Goal: Task Accomplishment & Management: Complete application form

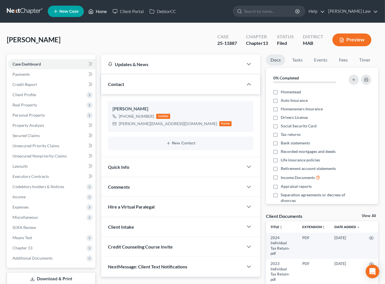
click at [93, 14] on icon at bounding box center [90, 11] width 5 height 7
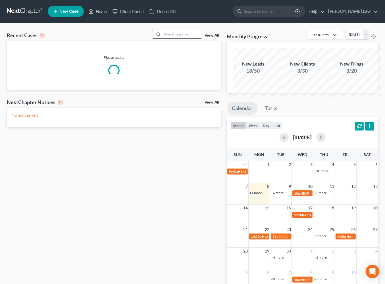
click at [174, 38] on input "search" at bounding box center [182, 34] width 40 height 8
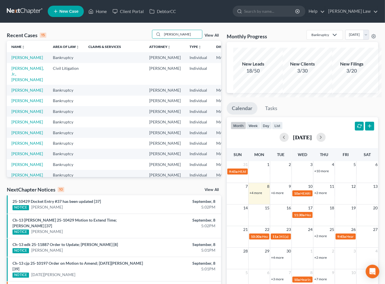
type input "[PERSON_NAME]"
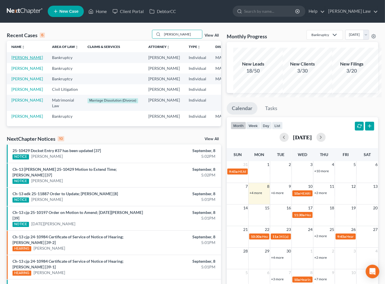
click at [26, 60] on link "[PERSON_NAME]" at bounding box center [27, 57] width 32 height 5
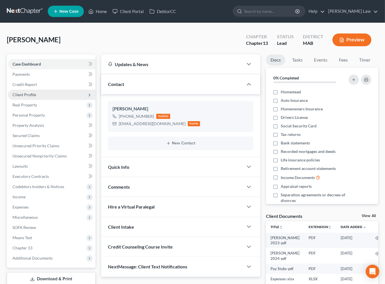
click at [36, 97] on span "Client Profile" at bounding box center [25, 94] width 24 height 5
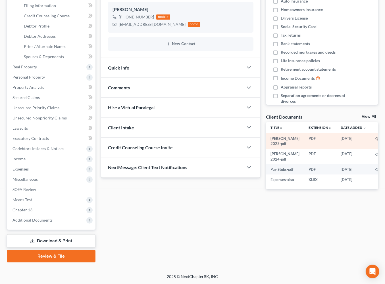
scroll to position [138, 0]
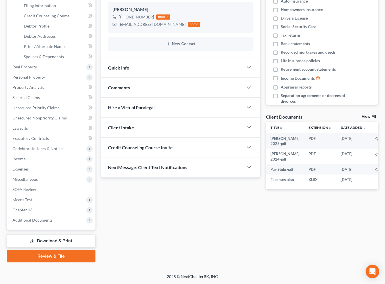
click at [363, 119] on link "View All" at bounding box center [369, 117] width 14 height 4
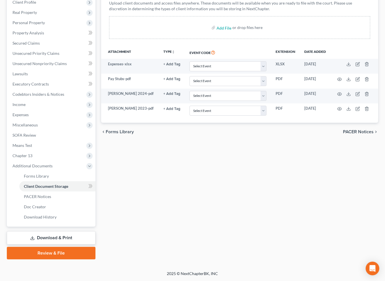
scroll to position [102, 0]
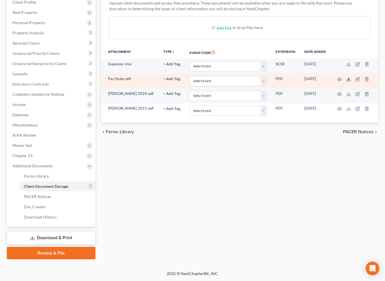
click at [351, 82] on icon at bounding box center [348, 79] width 5 height 5
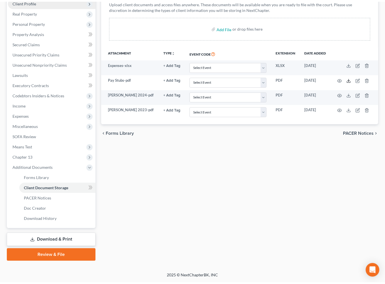
scroll to position [0, 0]
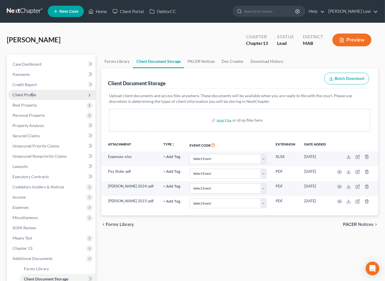
click at [36, 97] on span "Client Profile" at bounding box center [25, 94] width 24 height 5
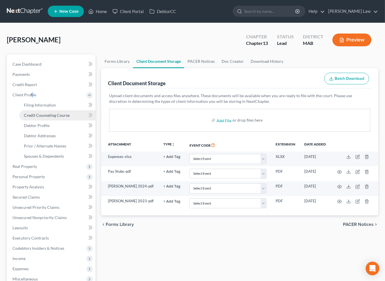
click at [63, 118] on span "Credit Counseling Course" at bounding box center [47, 115] width 46 height 5
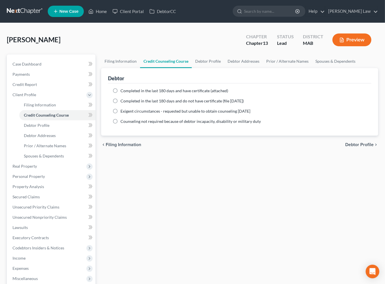
click at [122, 94] on label "Completed in the last 180 days and have certificate (attached)" at bounding box center [174, 91] width 108 height 6
click at [123, 92] on input "Completed in the last 180 days and have certificate (attached)" at bounding box center [125, 90] width 4 height 4
radio input "true"
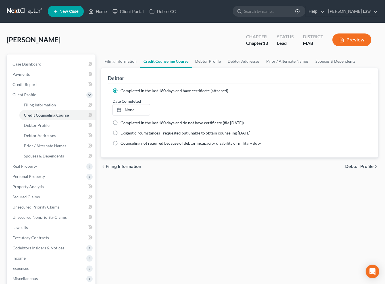
click at [122, 94] on label "Completed in the last 180 days and have certificate (attached)" at bounding box center [174, 91] width 108 height 6
click at [123, 92] on input "Completed in the last 180 days and have certificate (attached)" at bounding box center [125, 90] width 4 height 4
click at [224, 68] on link "Debtor Profile" at bounding box center [208, 62] width 32 height 14
select select "0"
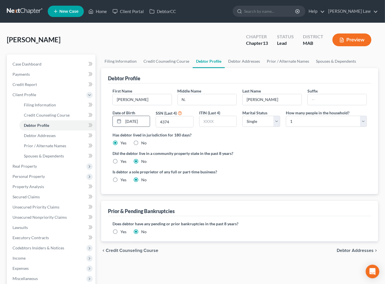
click at [144, 127] on input "[DATE]" at bounding box center [136, 121] width 27 height 11
click at [263, 68] on link "Debtor Addresses" at bounding box center [244, 62] width 39 height 14
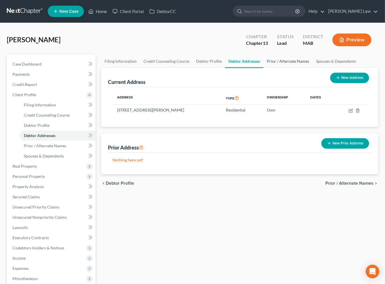
drag, startPoint x: 312, startPoint y: 74, endPoint x: 154, endPoint y: 104, distance: 160.7
click at [312, 68] on link "Prior / Alternate Names" at bounding box center [287, 62] width 49 height 14
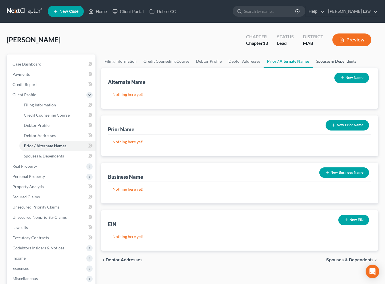
drag, startPoint x: 125, startPoint y: 92, endPoint x: 122, endPoint y: 92, distance: 3.4
click at [313, 68] on link "Spouses & Dependents" at bounding box center [336, 62] width 47 height 14
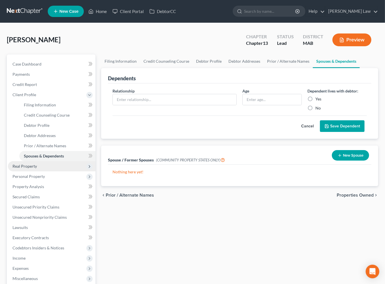
click at [35, 169] on span "Real Property" at bounding box center [25, 166] width 24 height 5
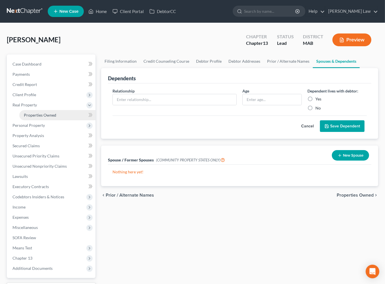
click at [43, 118] on span "Properties Owned" at bounding box center [40, 115] width 32 height 5
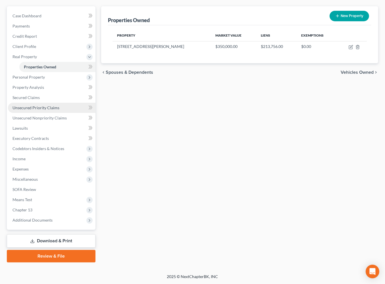
scroll to position [91, 0]
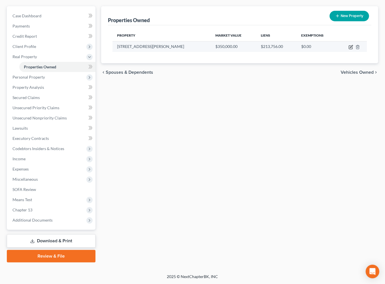
click at [349, 45] on icon "button" at bounding box center [351, 47] width 5 height 5
select select "22"
select select "4"
select select "0"
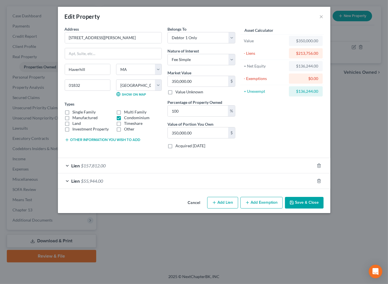
click at [324, 209] on button "Save & Close" at bounding box center [304, 203] width 39 height 12
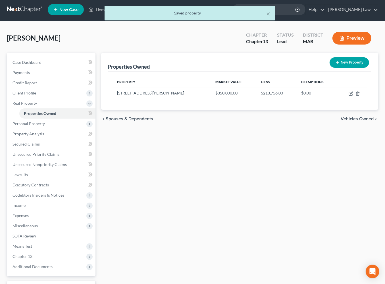
scroll to position [0, 0]
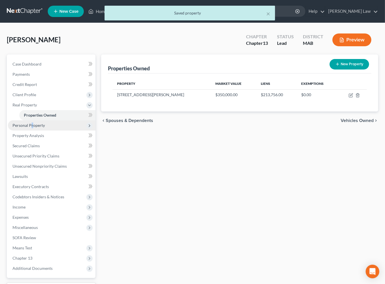
click at [41, 128] on span "Personal Property" at bounding box center [29, 125] width 32 height 5
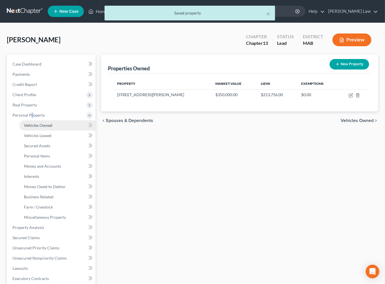
click at [48, 128] on span "Vehicles Owned" at bounding box center [38, 125] width 28 height 5
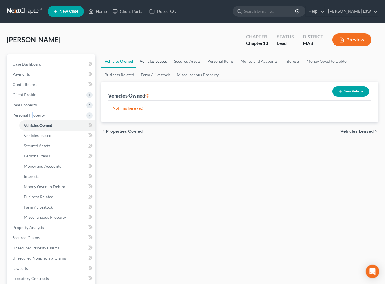
click at [169, 68] on link "Vehicles Leased" at bounding box center [153, 62] width 34 height 14
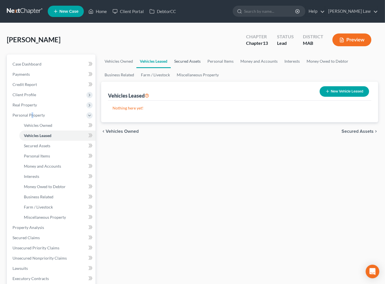
click at [203, 68] on link "Secured Assets" at bounding box center [187, 62] width 33 height 14
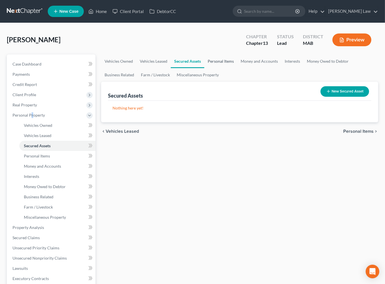
click at [234, 68] on link "Personal Items" at bounding box center [220, 62] width 33 height 14
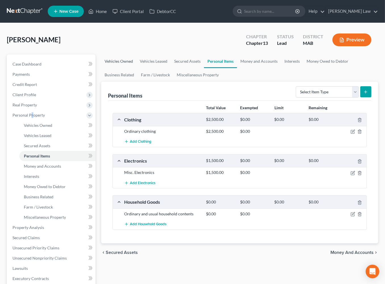
click at [129, 68] on link "Vehicles Owned" at bounding box center [118, 62] width 35 height 14
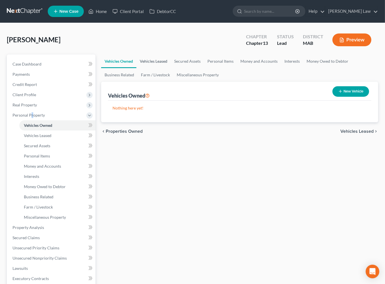
click at [171, 68] on link "Vehicles Leased" at bounding box center [153, 62] width 34 height 14
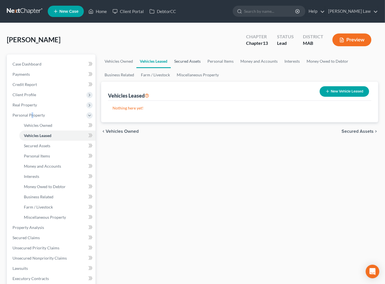
click at [204, 68] on link "Secured Assets" at bounding box center [187, 62] width 33 height 14
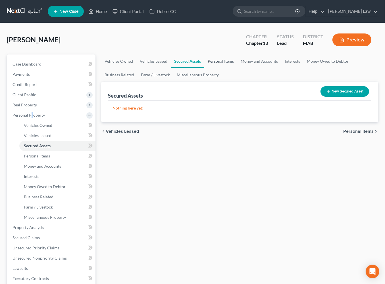
click at [237, 68] on link "Personal Items" at bounding box center [220, 62] width 33 height 14
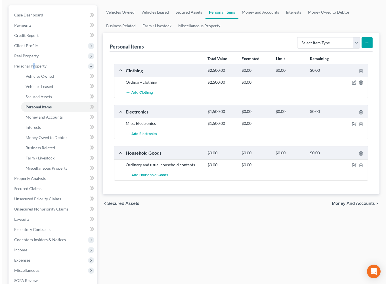
scroll to position [38, 0]
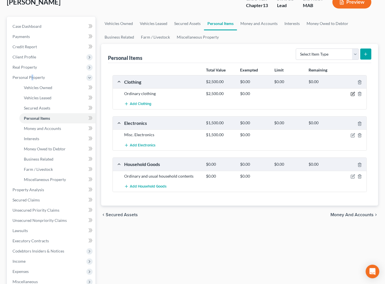
click at [351, 96] on icon "button" at bounding box center [353, 94] width 5 height 5
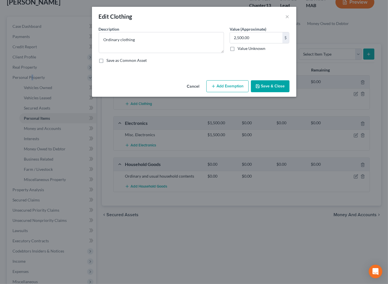
click at [245, 92] on button "Add Exemption" at bounding box center [228, 86] width 42 height 12
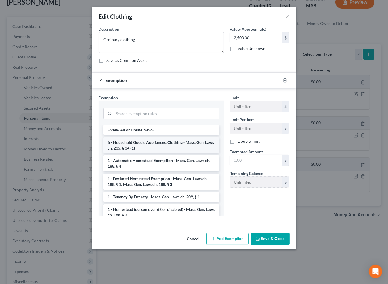
click at [140, 153] on li "6 - Household Goods, Appliances, Clothing - Mass. Gen. Laws ch. 235, § 34 (1)" at bounding box center [161, 146] width 116 height 16
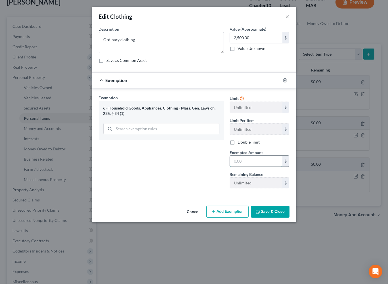
click at [253, 167] on input "text" at bounding box center [256, 161] width 53 height 11
type input "2,500"
click at [279, 218] on button "Save & Close" at bounding box center [270, 212] width 39 height 12
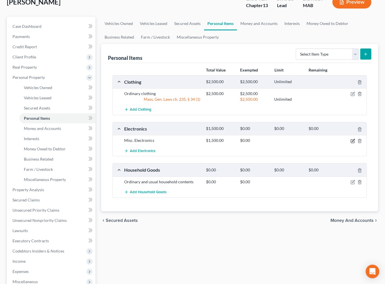
click at [351, 144] on icon "button" at bounding box center [353, 141] width 5 height 5
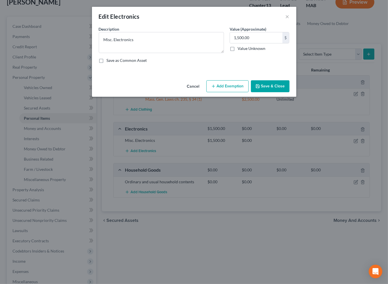
drag, startPoint x: 243, startPoint y: 105, endPoint x: 226, endPoint y: 154, distance: 51.9
click at [243, 92] on button "Add Exemption" at bounding box center [228, 86] width 42 height 12
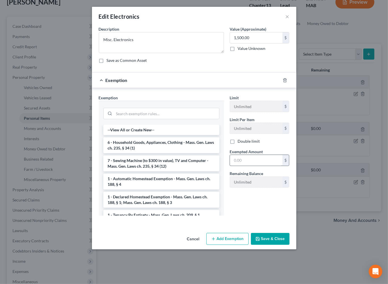
click at [166, 172] on li "7 - Sewing Machine (to $300 in value), TV and Computer - Mass. Gen. Laws ch. 23…" at bounding box center [161, 164] width 116 height 16
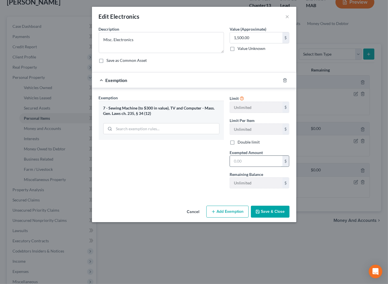
click at [280, 167] on input "text" at bounding box center [256, 161] width 53 height 11
type input "1,500"
click at [288, 218] on button "Save & Close" at bounding box center [270, 212] width 39 height 12
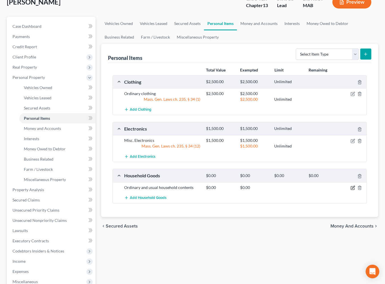
click at [351, 190] on icon "button" at bounding box center [353, 188] width 5 height 5
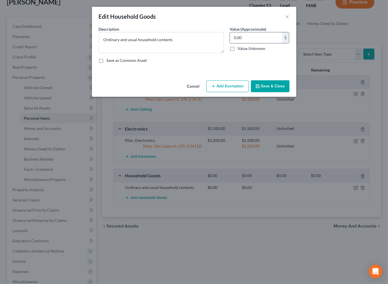
click at [272, 43] on input "0.00" at bounding box center [256, 37] width 53 height 11
type input "7,500"
click at [240, 92] on button "Add Exemption" at bounding box center [228, 86] width 42 height 12
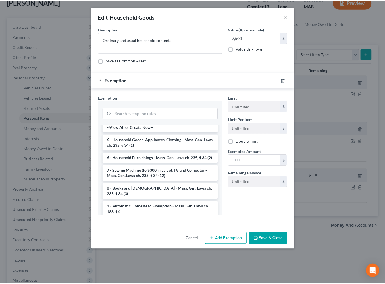
scroll to position [0, 0]
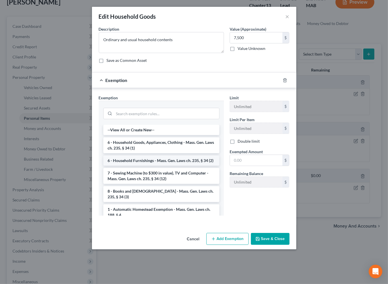
click at [153, 166] on li "6 - Household Furnishings - Mass. Gen. Laws ch. 235, § 34 (2)" at bounding box center [161, 161] width 116 height 10
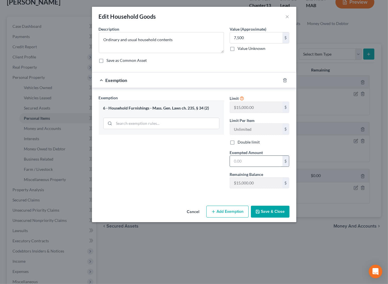
click at [266, 167] on input "text" at bounding box center [256, 161] width 53 height 11
type input "7,500"
click at [279, 218] on button "Save & Close" at bounding box center [270, 212] width 39 height 12
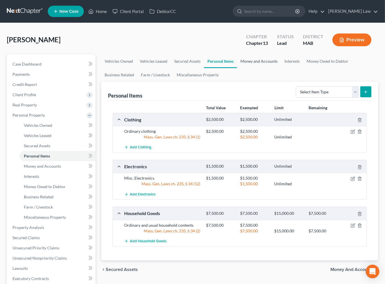
click at [281, 68] on link "Money and Accounts" at bounding box center [259, 62] width 44 height 14
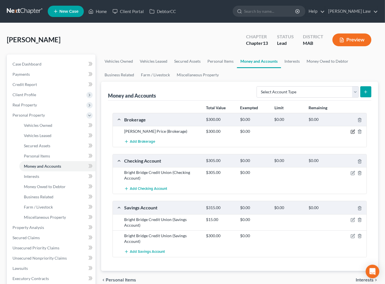
click at [351, 134] on icon "button" at bounding box center [353, 132] width 5 height 5
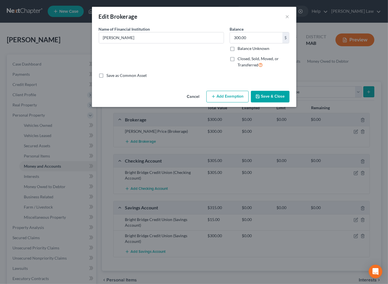
click at [225, 103] on button "Add Exemption" at bounding box center [228, 97] width 42 height 12
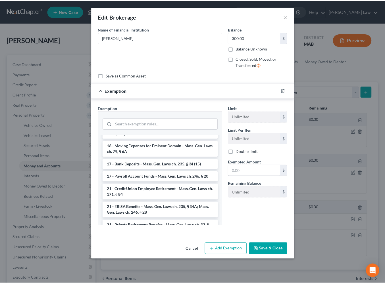
scroll to position [186, 0]
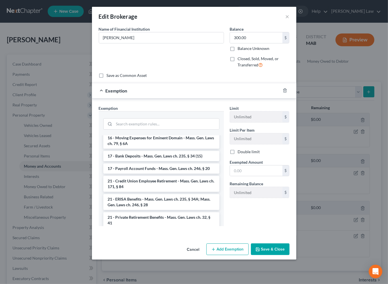
click at [138, 113] on li "14 - Wildcard - $1,000 plus up to $5,000 unused car, furniture, trade tools exe…" at bounding box center [161, 102] width 116 height 22
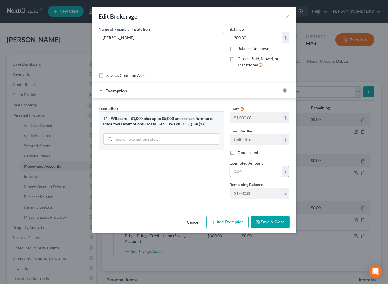
click at [267, 177] on input "text" at bounding box center [256, 172] width 53 height 11
type input "300.00"
click at [280, 228] on button "Save & Close" at bounding box center [270, 223] width 39 height 12
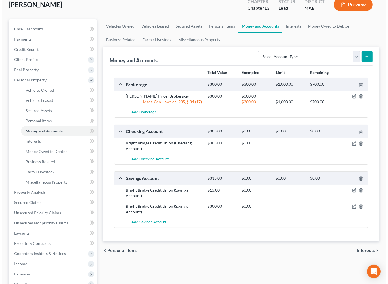
scroll to position [35, 0]
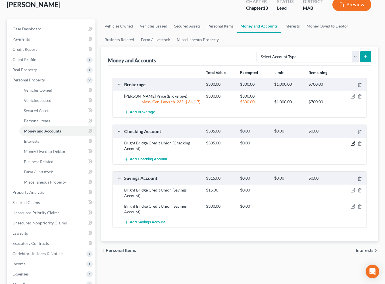
click at [351, 146] on icon "button" at bounding box center [353, 144] width 5 height 5
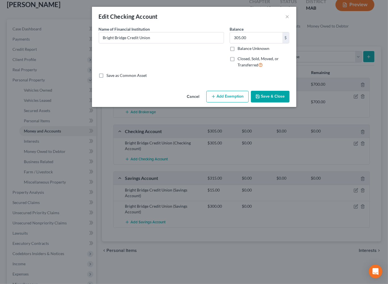
click at [230, 103] on button "Add Exemption" at bounding box center [228, 97] width 42 height 12
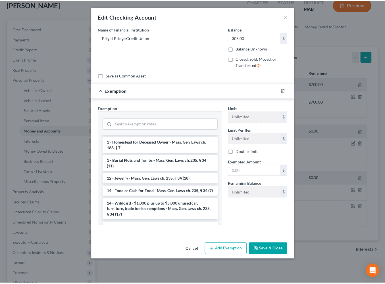
scroll to position [174, 0]
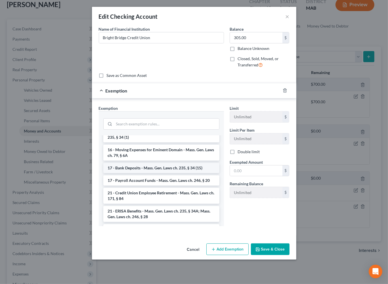
click at [130, 173] on li "17 - Bank Deposits - Mass. Gen. Laws ch. 235, § 34 (15)" at bounding box center [161, 168] width 116 height 10
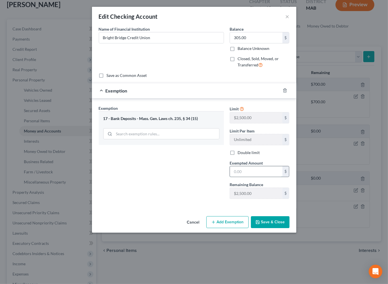
click at [281, 177] on input "text" at bounding box center [256, 172] width 53 height 11
type input "305"
click at [280, 228] on button "Save & Close" at bounding box center [270, 223] width 39 height 12
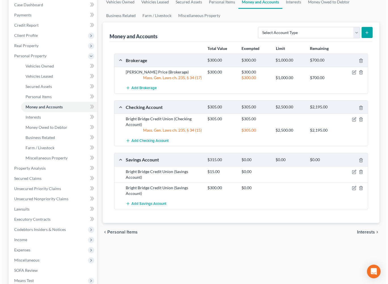
scroll to position [74, 0]
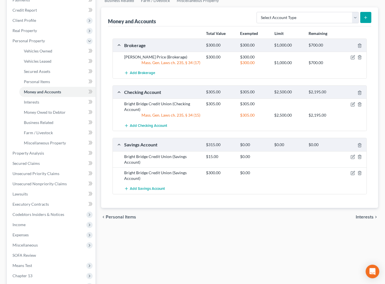
click at [352, 160] on div at bounding box center [353, 157] width 27 height 6
click at [351, 159] on icon "button" at bounding box center [353, 157] width 5 height 5
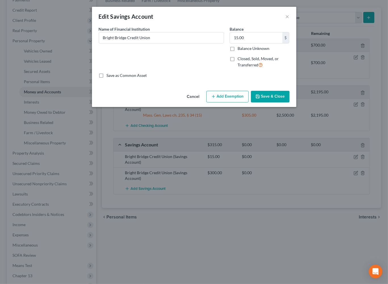
click at [236, 103] on button "Add Exemption" at bounding box center [228, 97] width 42 height 12
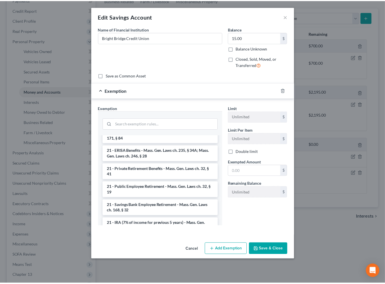
scroll to position [238, 0]
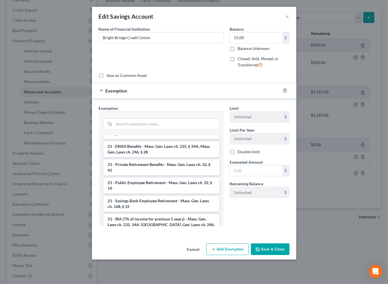
click at [149, 109] on li "17 - Bank Deposits - Mass. Gen. Laws ch. 235, § 34 (15)" at bounding box center [161, 103] width 116 height 10
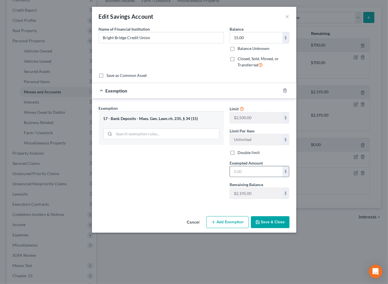
click at [257, 177] on input "text" at bounding box center [256, 172] width 53 height 11
type input "15"
click at [290, 228] on button "Save & Close" at bounding box center [270, 223] width 39 height 12
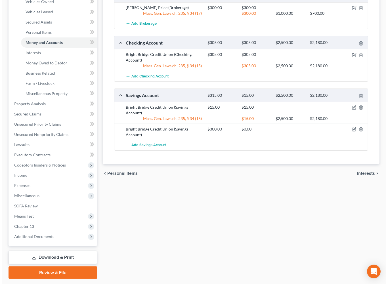
scroll to position [151, 0]
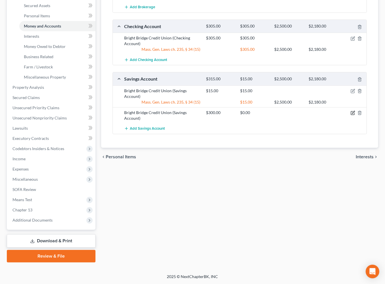
click at [352, 114] on icon "button" at bounding box center [353, 112] width 3 height 3
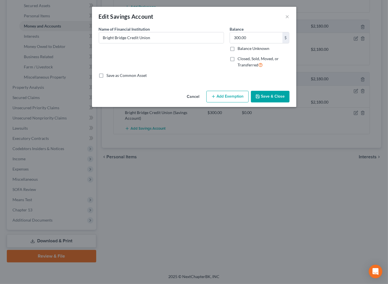
click at [229, 103] on button "Add Exemption" at bounding box center [228, 97] width 42 height 12
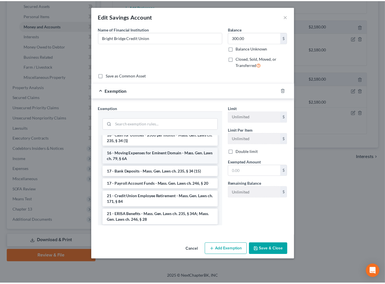
scroll to position [180, 0]
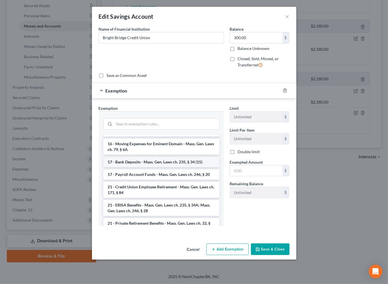
click at [139, 167] on li "17 - Bank Deposits - Mass. Gen. Laws ch. 235, § 34 (15)" at bounding box center [161, 162] width 116 height 10
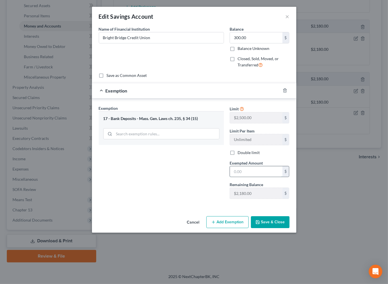
click at [257, 177] on input "text" at bounding box center [256, 172] width 53 height 11
type input "300"
drag, startPoint x: 300, startPoint y: 274, endPoint x: 302, endPoint y: 258, distance: 15.8
click at [290, 228] on button "Save & Close" at bounding box center [270, 223] width 39 height 12
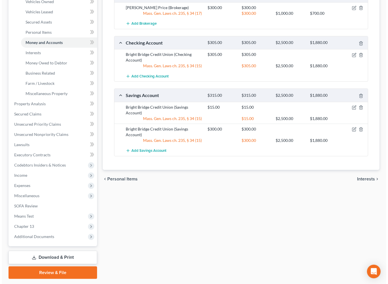
scroll to position [0, 0]
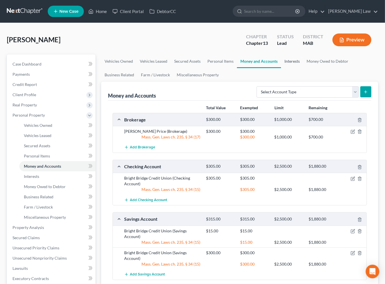
click at [303, 68] on link "Interests" at bounding box center [292, 62] width 22 height 14
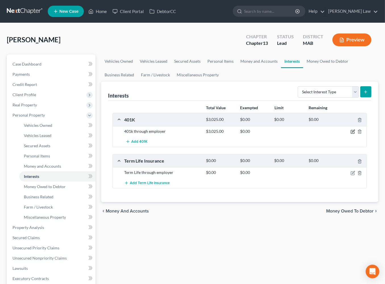
click at [351, 134] on icon "button" at bounding box center [353, 132] width 5 height 5
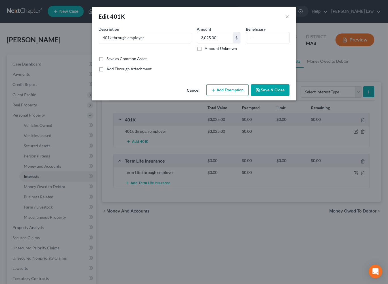
click at [233, 96] on button "Add Exemption" at bounding box center [228, 90] width 42 height 12
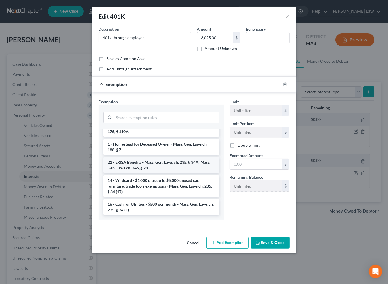
scroll to position [999, 0]
click at [127, 173] on li "21 - ERISA Benefits - Mass. Gen. Laws ch. 235, § 34A; Mass. Gen. Laws ch. 246, …" at bounding box center [161, 165] width 116 height 16
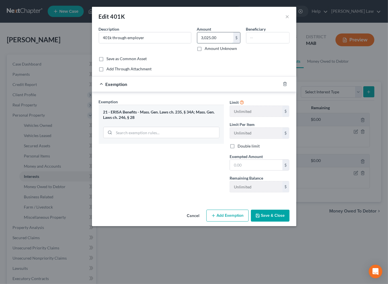
click at [223, 43] on input "3,025.00" at bounding box center [216, 37] width 36 height 11
type input "300,025"
click at [277, 171] on input "text" at bounding box center [256, 165] width 53 height 11
type input "300,025"
click at [280, 222] on button "Save & Close" at bounding box center [270, 216] width 39 height 12
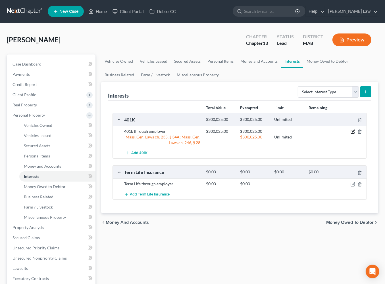
click at [351, 134] on icon "button" at bounding box center [353, 132] width 5 height 5
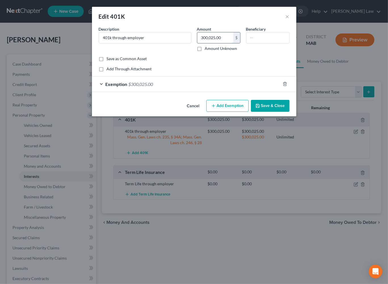
click at [234, 43] on input "300,025.00" at bounding box center [216, 37] width 36 height 11
type input "3,025"
click at [226, 92] on div "Exemption $300,025.00" at bounding box center [186, 84] width 189 height 15
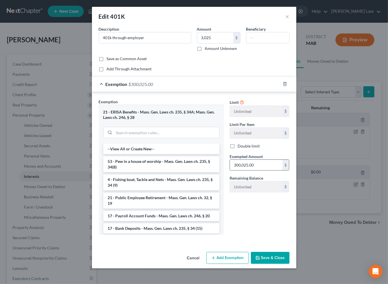
click at [283, 171] on input "300,025.00" at bounding box center [256, 165] width 53 height 11
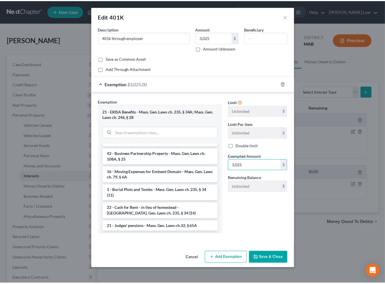
scroll to position [59, 0]
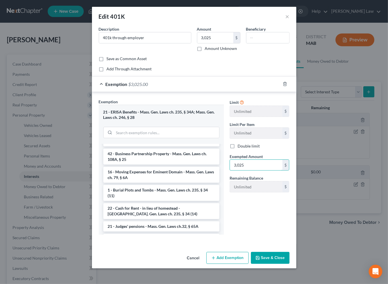
type input "3,025"
click at [290, 264] on button "Save & Close" at bounding box center [270, 258] width 39 height 12
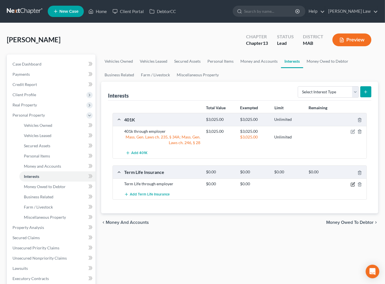
click at [351, 187] on icon "button" at bounding box center [353, 184] width 5 height 5
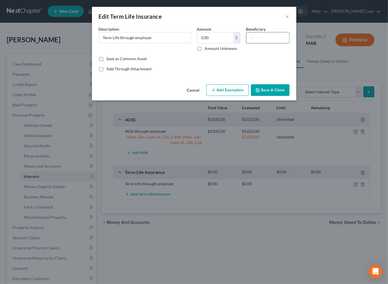
click at [281, 43] on input "text" at bounding box center [268, 37] width 43 height 11
type input "Family"
click at [290, 96] on button "Save & Close" at bounding box center [270, 90] width 39 height 12
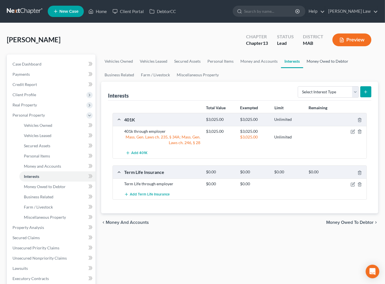
click at [303, 68] on link "Money Owed to Debtor" at bounding box center [327, 62] width 49 height 14
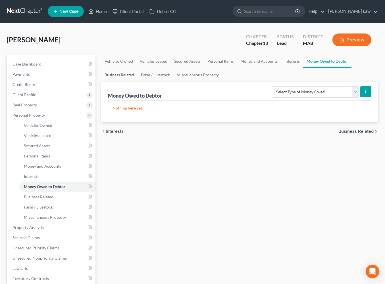
click at [138, 82] on link "Business Related" at bounding box center [119, 75] width 36 height 14
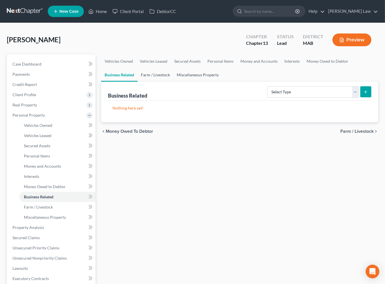
drag, startPoint x: 229, startPoint y: 92, endPoint x: 272, endPoint y: 93, distance: 42.9
click at [173, 82] on link "Farm / Livestock" at bounding box center [156, 75] width 36 height 14
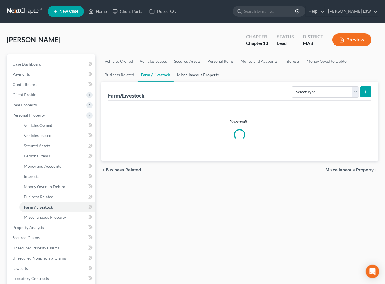
click at [223, 82] on link "Miscellaneous Property" at bounding box center [198, 75] width 49 height 14
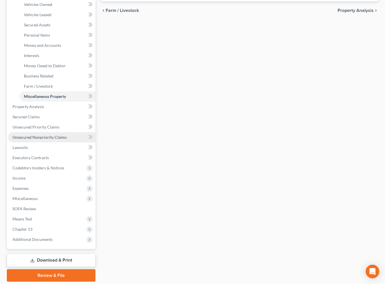
scroll to position [134, 0]
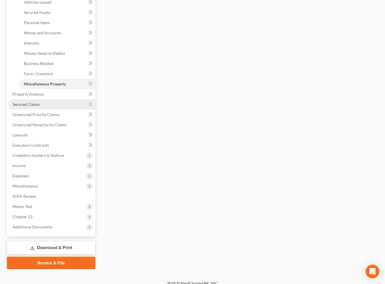
click at [40, 107] on span "Secured Claims" at bounding box center [26, 104] width 27 height 5
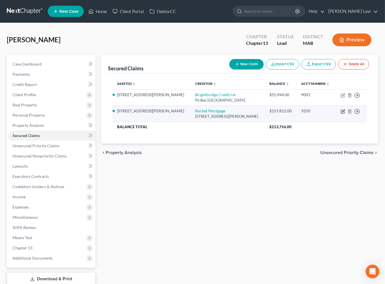
click at [341, 114] on icon "button" at bounding box center [343, 111] width 5 height 5
select select "23"
select select "3"
select select "2"
select select "0"
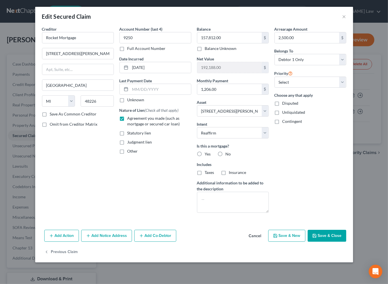
scroll to position [50, 0]
click at [347, 242] on button "Save & Close" at bounding box center [327, 236] width 39 height 12
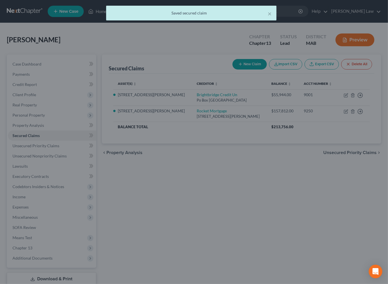
select select "3"
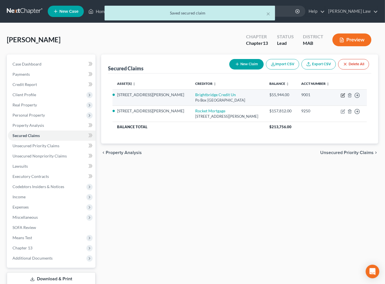
click at [342, 96] on icon "button" at bounding box center [343, 94] width 3 height 3
select select "33"
select select "3"
select select "2"
select select "0"
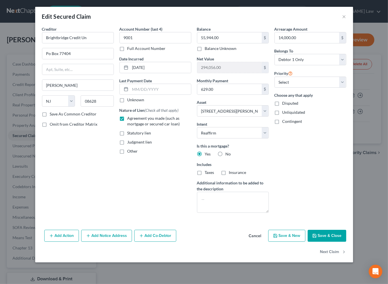
click at [347, 242] on button "Save & Close" at bounding box center [327, 236] width 39 height 12
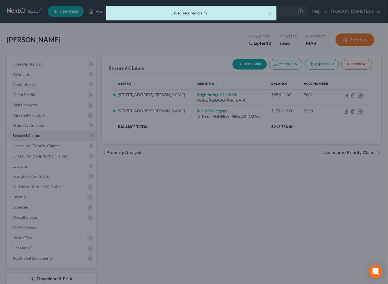
select select "3"
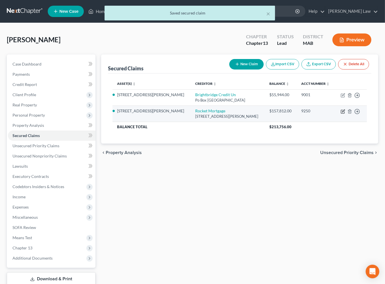
click at [341, 114] on icon "button" at bounding box center [343, 111] width 5 height 5
select select "23"
select select "3"
select select "2"
select select "0"
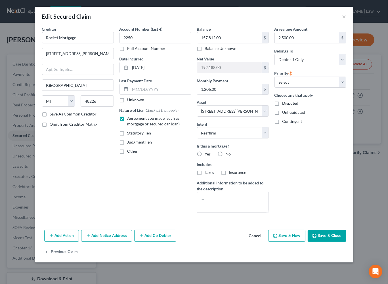
click at [347, 242] on button "Save & Close" at bounding box center [327, 236] width 39 height 12
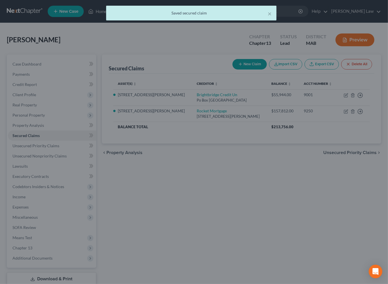
select select "3"
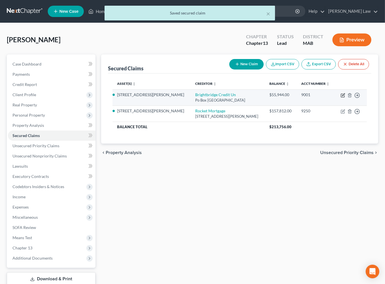
click at [341, 98] on icon "button" at bounding box center [343, 95] width 5 height 5
select select "33"
select select "3"
select select "2"
select select "0"
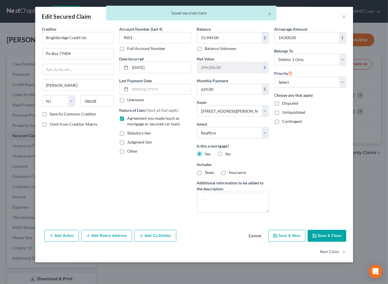
scroll to position [36, 0]
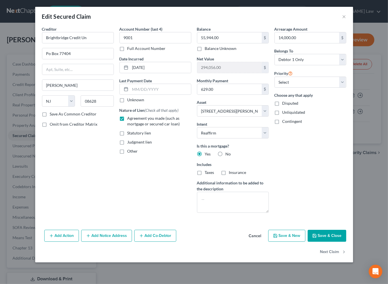
click at [331, 242] on button "Save & Close" at bounding box center [327, 236] width 39 height 12
select select
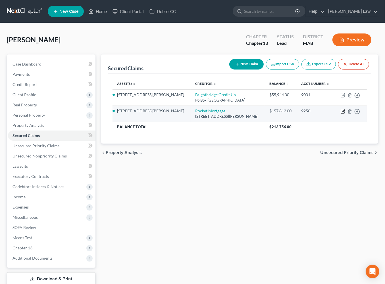
click at [341, 114] on icon "button" at bounding box center [343, 111] width 5 height 5
select select "23"
select select "3"
select select "2"
select select "0"
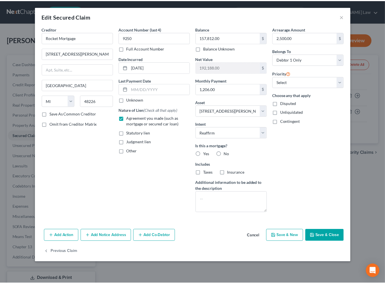
scroll to position [50, 0]
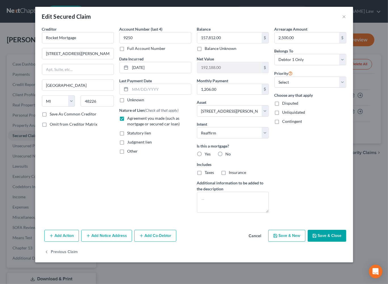
click at [340, 242] on button "Save & Close" at bounding box center [327, 236] width 39 height 12
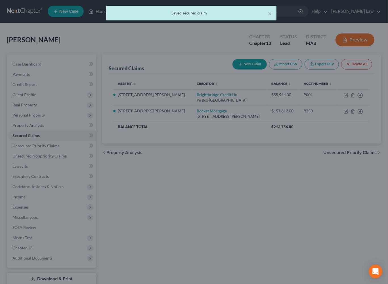
select select "3"
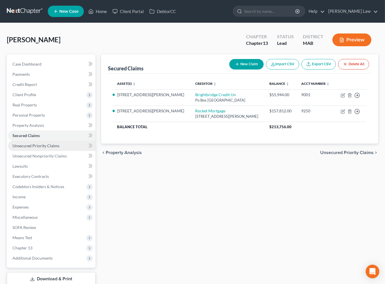
click at [41, 148] on span "Unsecured Priority Claims" at bounding box center [36, 146] width 47 height 5
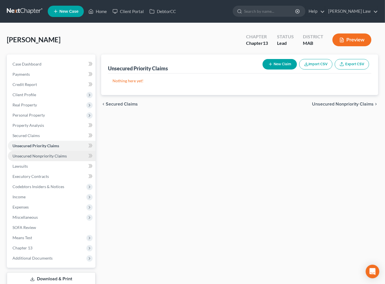
click at [39, 159] on span "Unsecured Nonpriority Claims" at bounding box center [40, 156] width 54 height 5
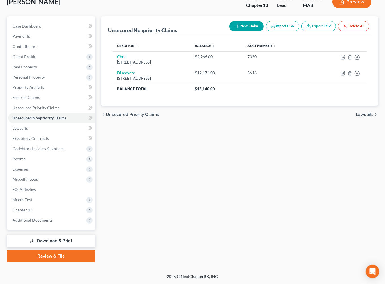
scroll to position [117, 0]
click at [46, 218] on span "Additional Documents" at bounding box center [33, 220] width 40 height 5
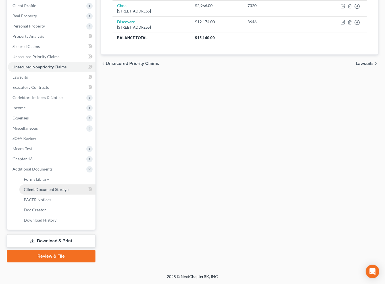
click at [68, 192] on span "Client Document Storage" at bounding box center [46, 189] width 45 height 5
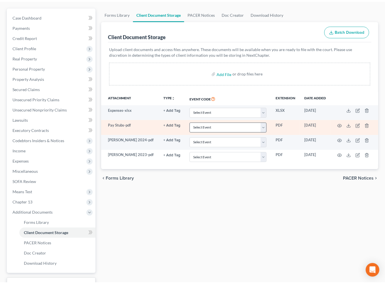
scroll to position [83, 0]
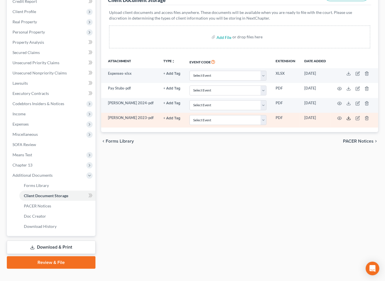
click at [350, 119] on polyline at bounding box center [349, 118] width 2 height 1
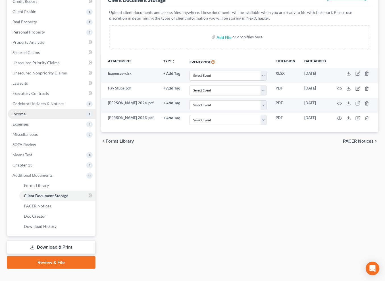
click at [36, 119] on span "Income" at bounding box center [52, 114] width 88 height 10
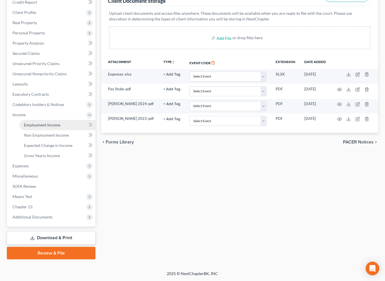
click at [48, 127] on span "Employment Income" at bounding box center [42, 124] width 36 height 5
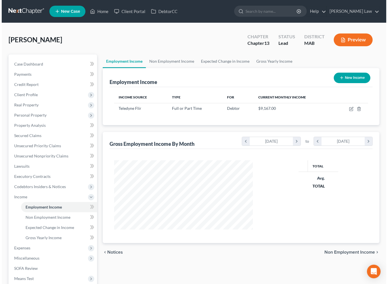
scroll to position [126, 150]
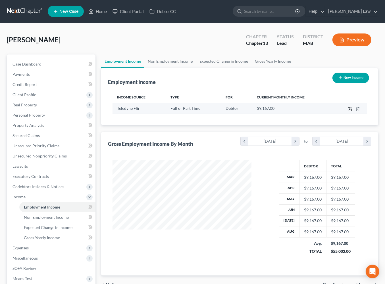
click at [348, 111] on icon "button" at bounding box center [350, 109] width 5 height 5
select select "0"
select select "32"
select select "0"
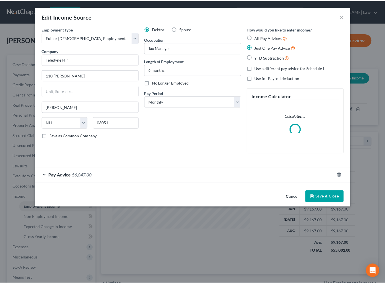
scroll to position [126, 152]
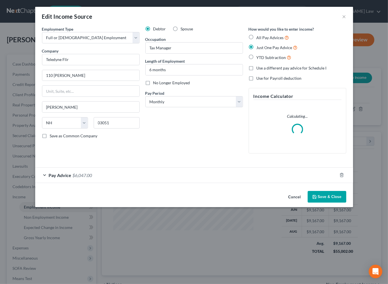
click at [339, 203] on button "Save & Close" at bounding box center [327, 197] width 39 height 12
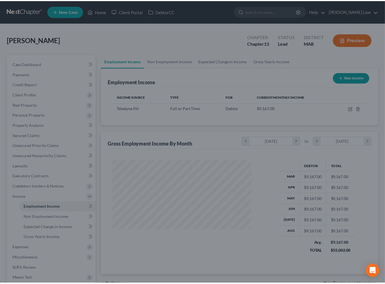
scroll to position [284058, 284034]
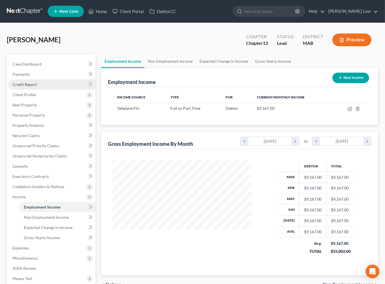
click at [37, 87] on span "Credit Report" at bounding box center [25, 84] width 24 height 5
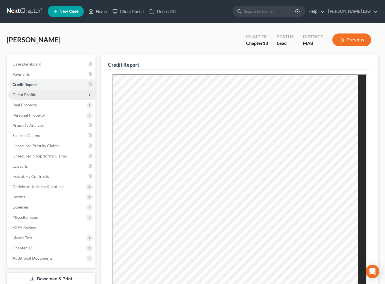
click at [35, 97] on span "Client Profile" at bounding box center [25, 94] width 24 height 5
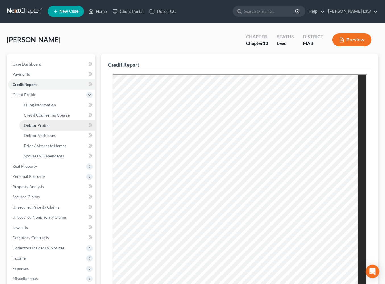
click at [42, 128] on span "Debtor Profile" at bounding box center [37, 125] width 26 height 5
select select "0"
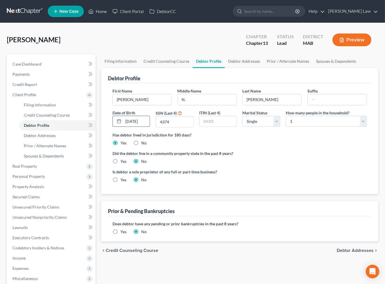
click at [141, 127] on input "[DATE]" at bounding box center [136, 121] width 27 height 11
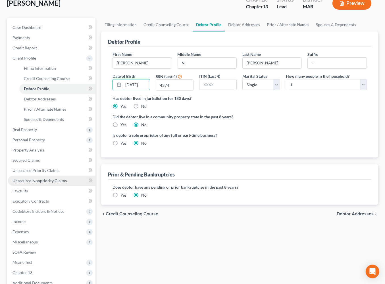
scroll to position [37, 0]
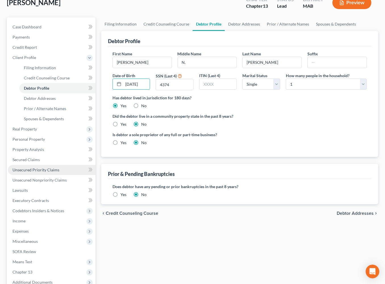
click at [43, 172] on span "Unsecured Priority Claims" at bounding box center [36, 170] width 47 height 5
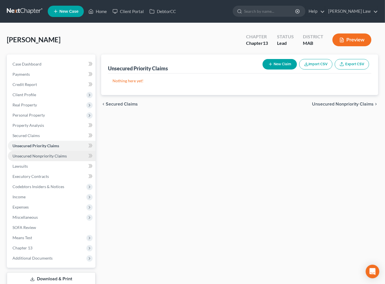
click at [54, 159] on span "Unsecured Nonpriority Claims" at bounding box center [40, 156] width 54 height 5
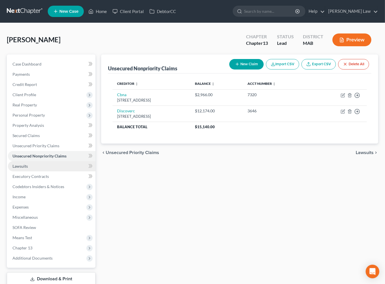
click at [48, 172] on link "Lawsuits" at bounding box center [52, 166] width 88 height 10
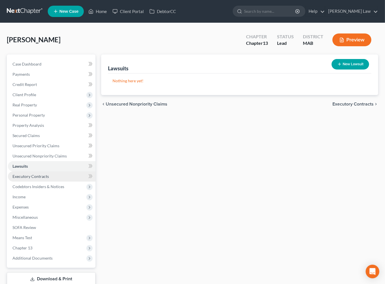
click at [49, 179] on span "Executory Contracts" at bounding box center [31, 176] width 36 height 5
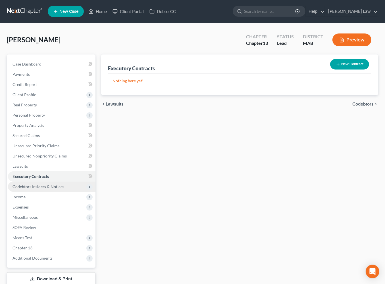
click at [59, 189] on span "Codebtors Insiders & Notices" at bounding box center [39, 186] width 52 height 5
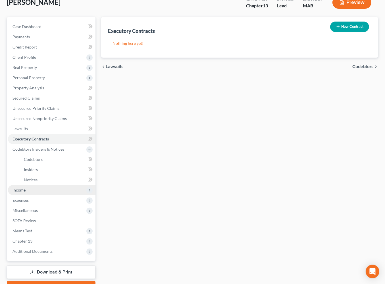
scroll to position [141, 0]
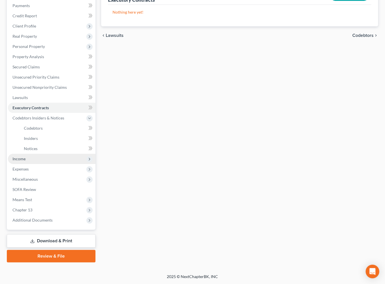
click at [26, 157] on span "Income" at bounding box center [19, 159] width 13 height 5
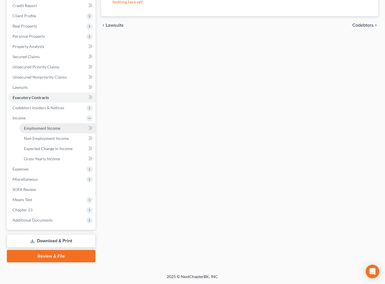
click at [59, 126] on span "Employment Income" at bounding box center [42, 128] width 36 height 5
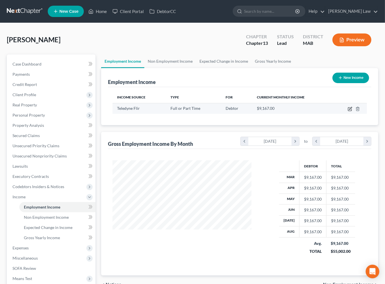
click at [348, 111] on icon "button" at bounding box center [350, 109] width 5 height 5
select select "0"
select select "32"
select select "0"
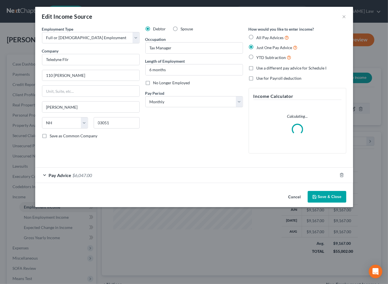
scroll to position [126, 152]
click at [230, 183] on div "Pay Advice $6,047.00" at bounding box center [186, 175] width 302 height 15
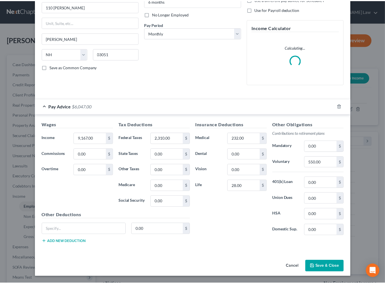
scroll to position [153, 0]
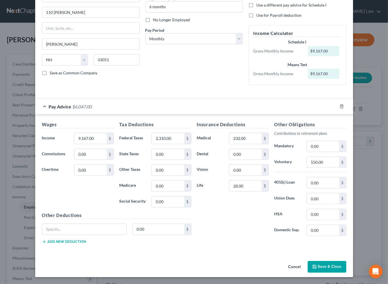
click at [344, 264] on button "Save & Close" at bounding box center [327, 267] width 39 height 12
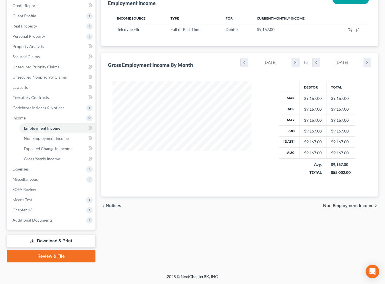
scroll to position [128, 0]
click at [29, 172] on span "Expenses" at bounding box center [21, 169] width 16 height 5
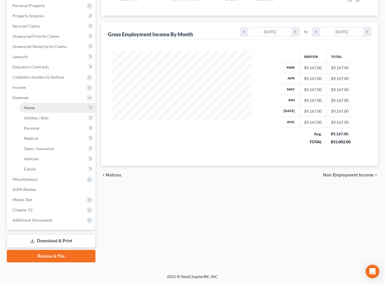
click at [35, 110] on span "Home" at bounding box center [29, 107] width 11 height 5
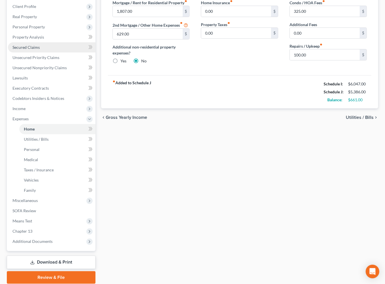
scroll to position [11, 0]
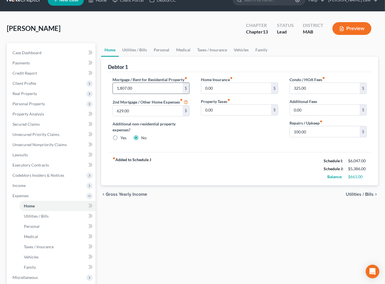
drag, startPoint x: 134, startPoint y: 120, endPoint x: 139, endPoint y: 119, distance: 5.1
click at [93, 119] on div "Petition Navigation Case Dashboard Payments Invoices Payments Payments Credit R…" at bounding box center [192, 202] width 377 height 318
drag, startPoint x: 148, startPoint y: 117, endPoint x: 11, endPoint y: 171, distance: 147.5
click at [65, 119] on div "Petition Navigation Case Dashboard Payments Invoices Payments Payments Credit R…" at bounding box center [192, 202] width 377 height 318
type input "1,206"
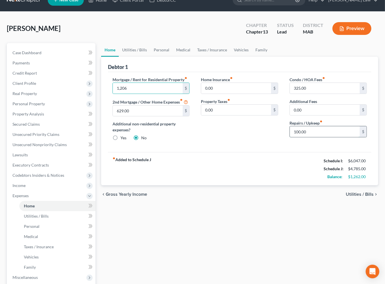
click at [329, 137] on input "100.00" at bounding box center [325, 131] width 70 height 11
type input "200.00"
click at [140, 57] on link "Utilities / Bills" at bounding box center [135, 50] width 32 height 14
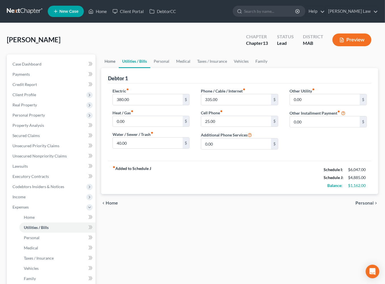
click at [111, 68] on link "Home" at bounding box center [110, 62] width 18 height 14
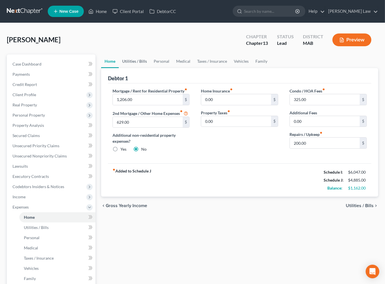
click at [144, 68] on link "Utilities / Bills" at bounding box center [135, 62] width 32 height 14
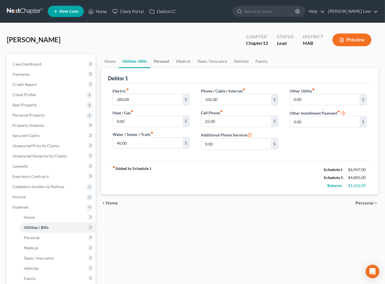
click at [173, 68] on link "Personal" at bounding box center [161, 62] width 22 height 14
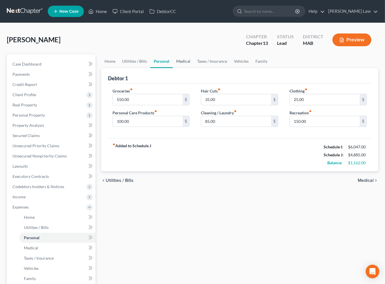
click at [194, 68] on link "Medical" at bounding box center [183, 62] width 21 height 14
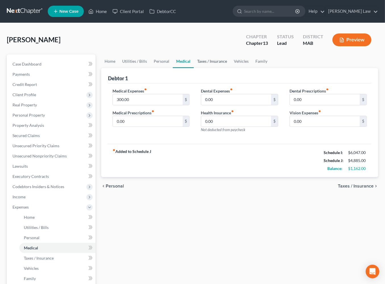
click at [230, 68] on link "Taxes / Insurance" at bounding box center [212, 62] width 37 height 14
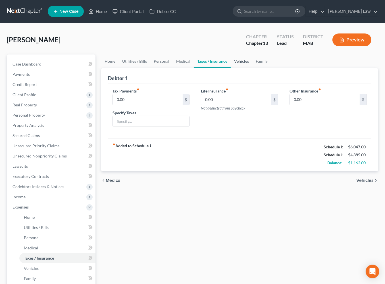
click at [252, 68] on link "Vehicles" at bounding box center [242, 62] width 22 height 14
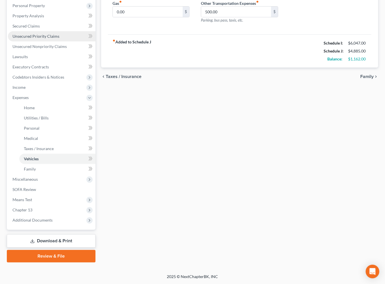
scroll to position [183, 0]
click at [46, 204] on span "Means Test" at bounding box center [52, 200] width 88 height 10
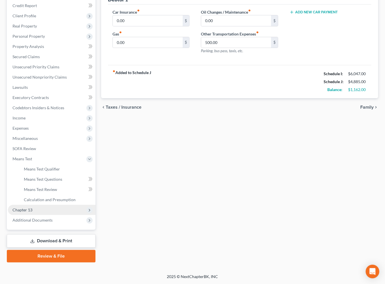
scroll to position [168, 0]
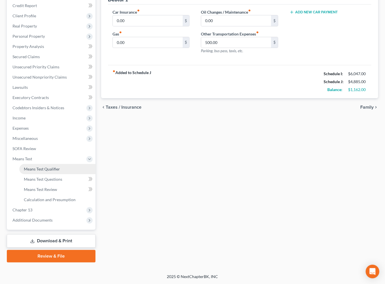
click at [56, 167] on span "Means Test Qualifier" at bounding box center [42, 169] width 36 height 5
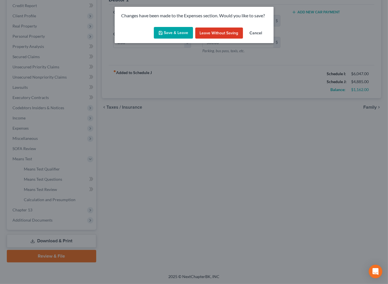
click at [160, 39] on button "Save & Leave" at bounding box center [173, 33] width 39 height 12
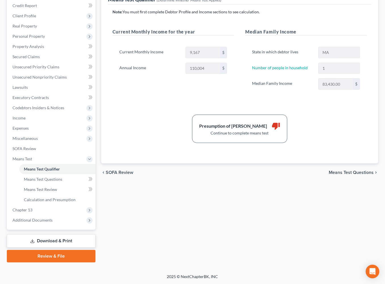
scroll to position [166, 0]
click at [53, 177] on span "Means Test Questions" at bounding box center [43, 179] width 38 height 5
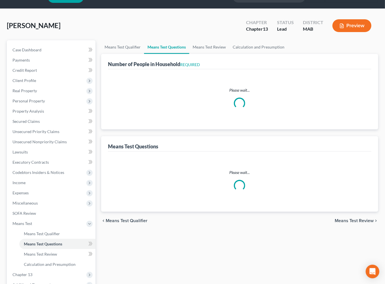
select select "0"
select select "60"
select select "0"
select select "60"
select select "1"
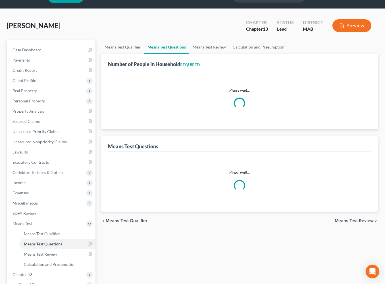
select select "0"
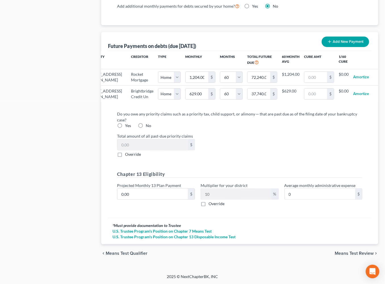
scroll to position [0, 91]
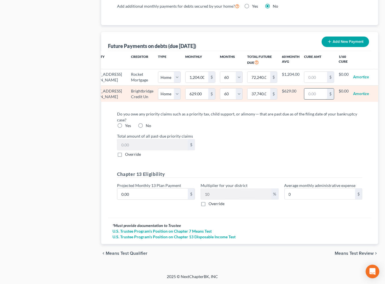
click at [304, 99] on input "text" at bounding box center [315, 94] width 23 height 11
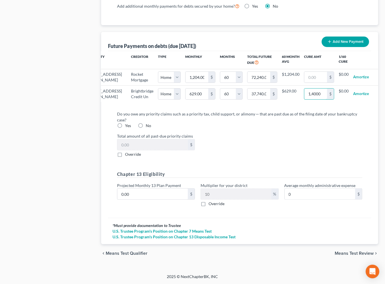
type input "14,000"
select select "0"
select select "60"
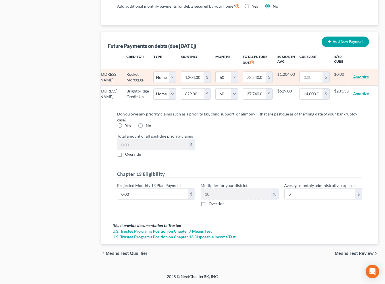
select select "0"
select select "60"
select select "0"
select select "60"
click at [303, 83] on input "text" at bounding box center [311, 77] width 23 height 11
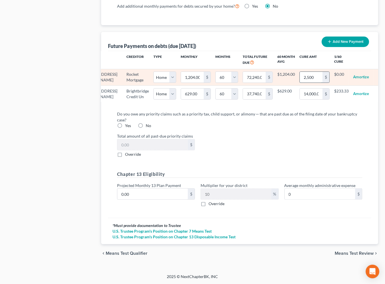
type input "2,500"
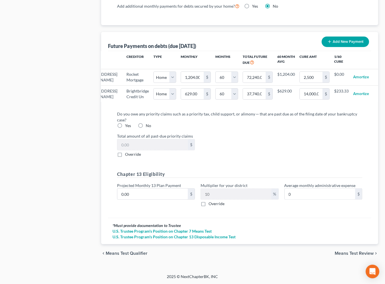
select select "0"
select select "60"
select select "0"
select select "60"
select select "0"
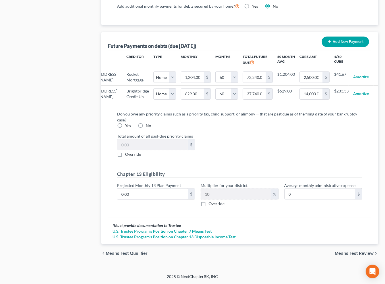
select select "60"
select select "0"
select select "60"
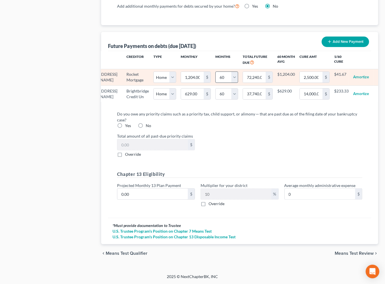
scroll to position [761, 0]
click at [181, 83] on input "1,204.00" at bounding box center [192, 77] width 23 height 11
type input "1"
type input "60.00"
type input "12"
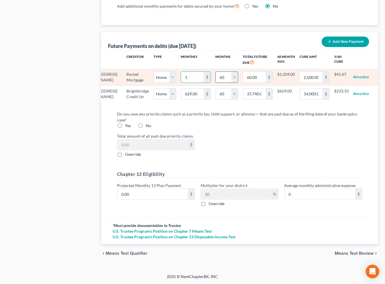
type input "720.00"
type input "120"
type input "7,200.00"
type input "1206"
type input "72,360.00"
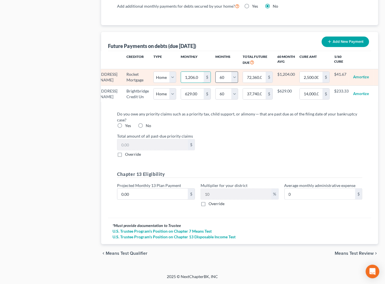
type input "1,206.00"
select select "0"
select select "60"
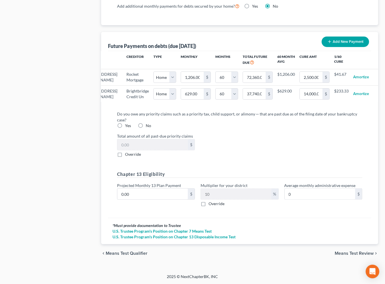
select select "0"
select select "60"
select select "0"
select select "60"
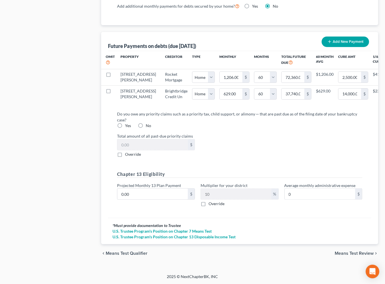
select select "0"
select select "60"
click at [126, 129] on label "Yes" at bounding box center [128, 126] width 6 height 6
click at [127, 127] on input "Yes" at bounding box center [129, 125] width 4 height 4
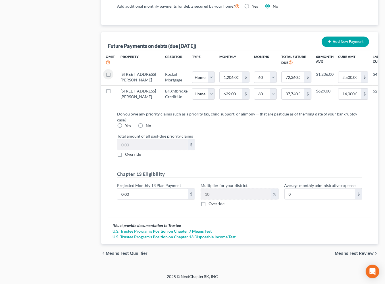
radio input "true"
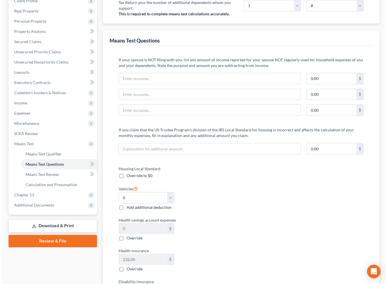
scroll to position [0, 0]
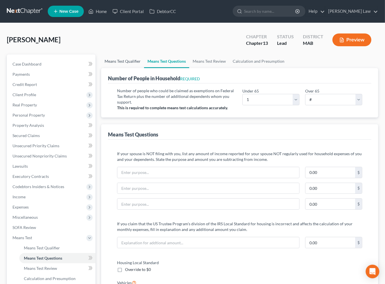
click at [134, 68] on link "Means Test Qualifier" at bounding box center [122, 62] width 43 height 14
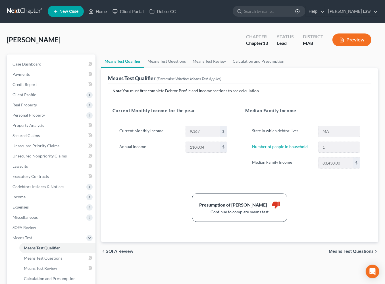
click at [348, 46] on button "Preview" at bounding box center [351, 40] width 39 height 13
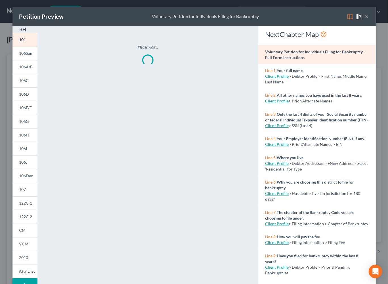
scroll to position [108, 0]
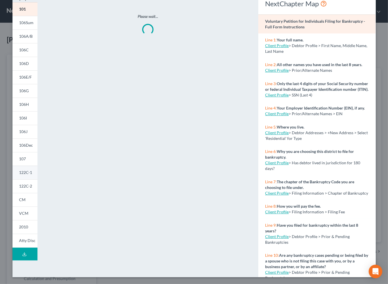
click at [21, 166] on link "122C-1" at bounding box center [25, 173] width 25 height 14
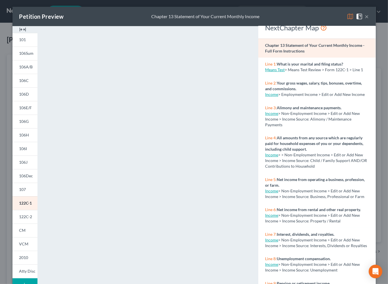
scroll to position [8, 0]
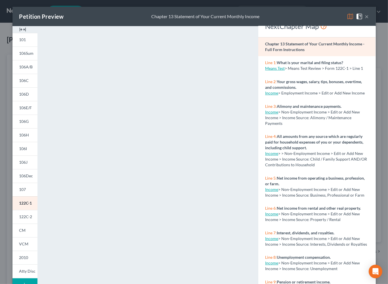
click at [20, 33] on img at bounding box center [22, 29] width 7 height 7
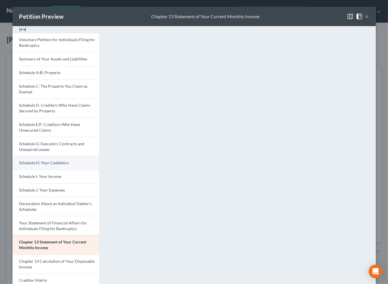
scroll to position [89, 0]
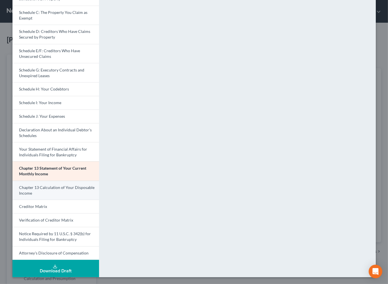
click at [51, 200] on link "Chapter 13 Calculation of Your Disposable Income" at bounding box center [56, 190] width 87 height 19
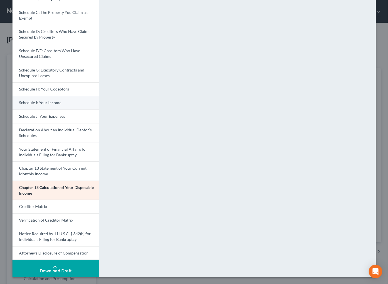
scroll to position [0, 0]
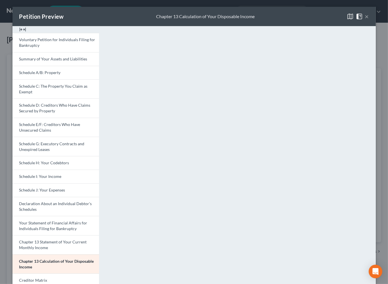
click at [366, 20] on button "×" at bounding box center [367, 16] width 4 height 7
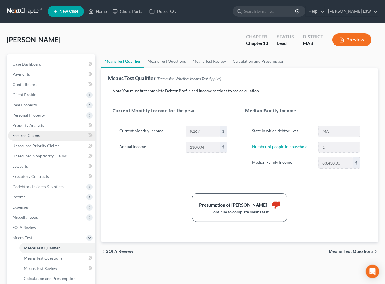
click at [32, 138] on span "Secured Claims" at bounding box center [26, 135] width 27 height 5
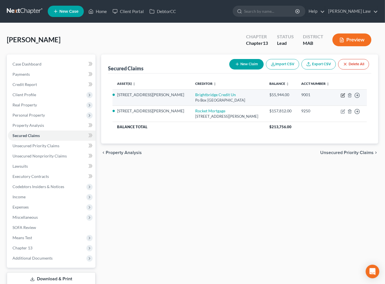
click at [341, 98] on icon "button" at bounding box center [343, 95] width 5 height 5
select select "33"
select select "3"
select select "2"
select select "0"
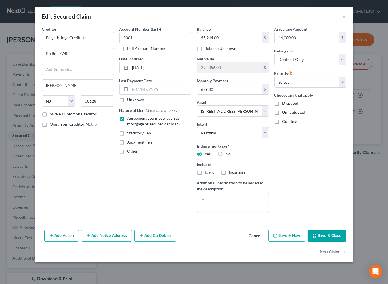
scroll to position [50, 0]
click at [339, 237] on button "Save & Close" at bounding box center [327, 236] width 39 height 12
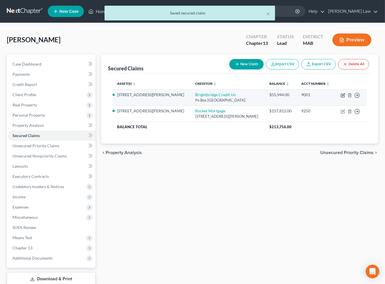
click at [342, 96] on icon "button" at bounding box center [343, 94] width 3 height 3
select select "33"
select select "3"
select select "2"
select select "0"
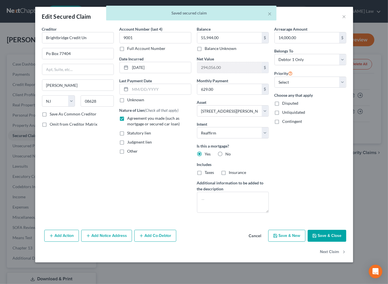
click at [347, 237] on button "Save & Close" at bounding box center [327, 236] width 39 height 12
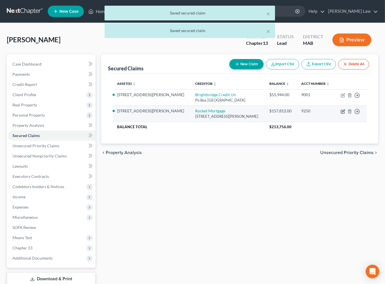
click at [341, 114] on icon "button" at bounding box center [343, 111] width 5 height 5
select select "23"
select select "3"
select select "2"
select select "0"
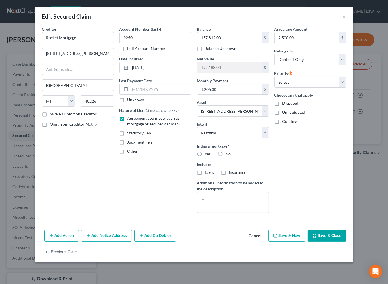
click at [338, 242] on button "Save & Close" at bounding box center [327, 236] width 39 height 12
select select
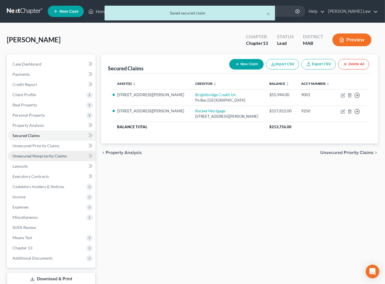
click at [50, 159] on span "Unsecured Nonpriority Claims" at bounding box center [40, 156] width 54 height 5
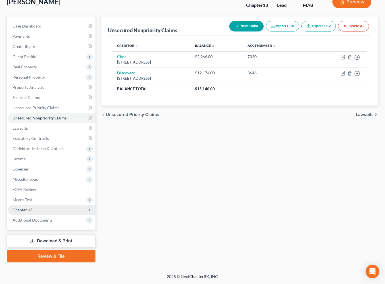
scroll to position [117, 0]
click at [53, 218] on span "Additional Documents" at bounding box center [33, 220] width 40 height 5
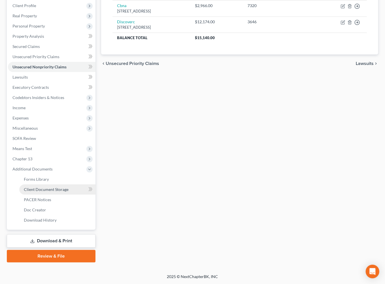
drag, startPoint x: 72, startPoint y: 234, endPoint x: 83, endPoint y: 231, distance: 11.3
click at [72, 195] on link "Client Document Storage" at bounding box center [57, 190] width 76 height 10
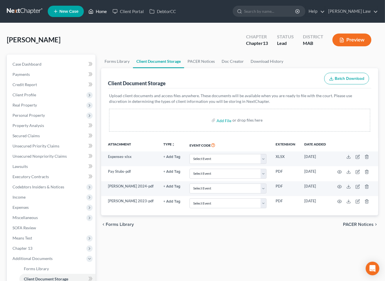
click at [110, 13] on link "Home" at bounding box center [98, 11] width 24 height 10
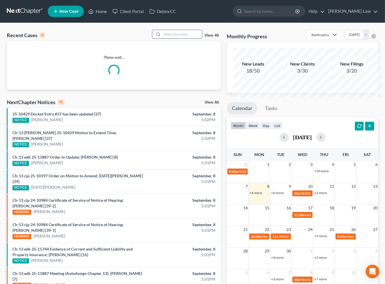
click at [166, 38] on input "search" at bounding box center [182, 34] width 40 height 8
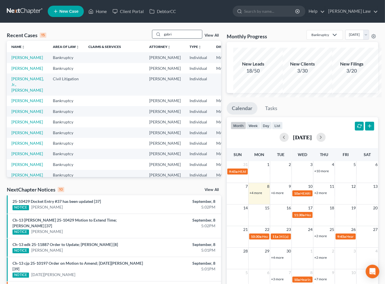
type input "gabri"
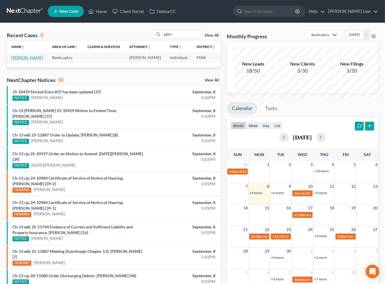
click at [21, 60] on link "[PERSON_NAME]" at bounding box center [27, 57] width 32 height 5
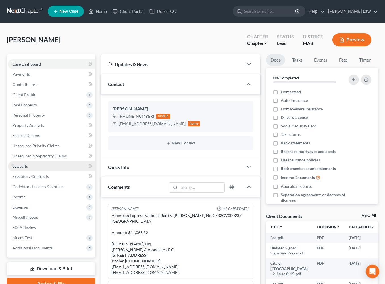
scroll to position [66, 0]
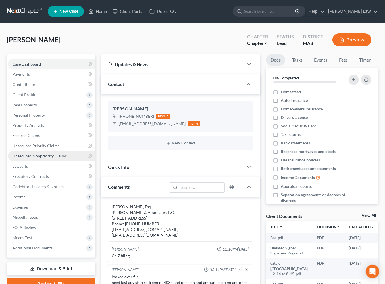
click at [41, 159] on span "Unsecured Nonpriority Claims" at bounding box center [40, 156] width 54 height 5
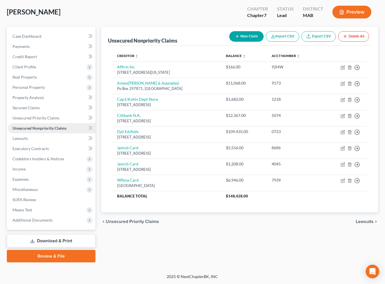
scroll to position [93, 0]
click at [63, 219] on span "Additional Documents" at bounding box center [52, 220] width 88 height 10
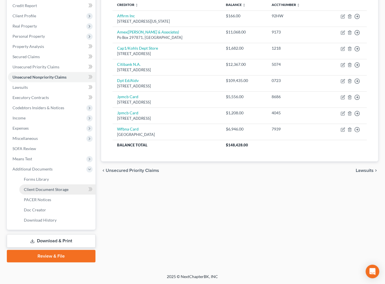
click at [68, 192] on span "Client Document Storage" at bounding box center [46, 189] width 45 height 5
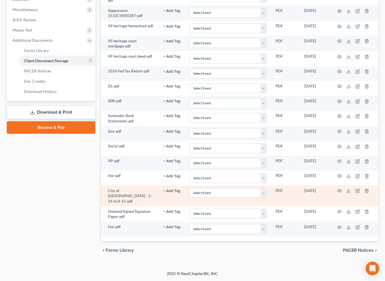
scroll to position [373, 0]
click at [351, 189] on icon at bounding box center [348, 191] width 5 height 5
